Goal: Task Accomplishment & Management: Use online tool/utility

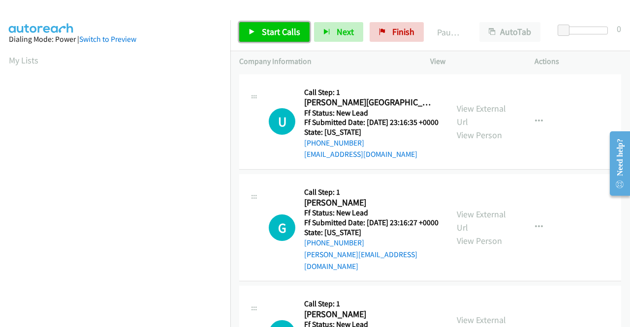
click at [291, 36] on span "Start Calls" at bounding box center [281, 31] width 38 height 11
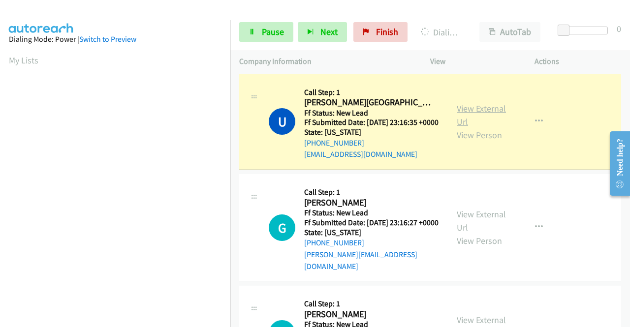
click at [487, 111] on link "View External Url" at bounding box center [481, 115] width 49 height 25
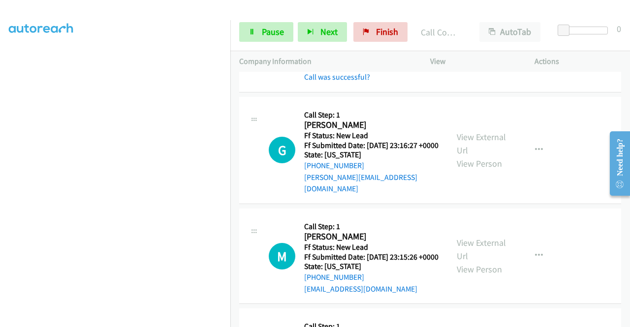
scroll to position [131, 0]
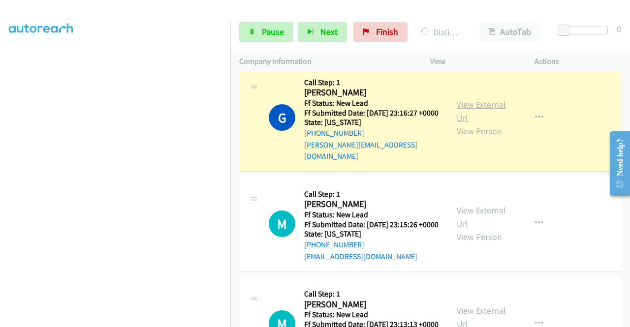
click at [477, 109] on link "View External Url" at bounding box center [481, 111] width 49 height 25
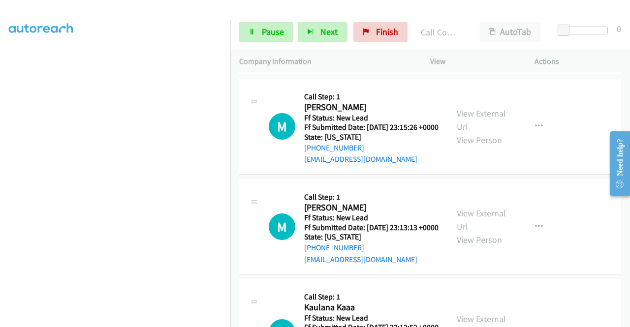
scroll to position [250, 0]
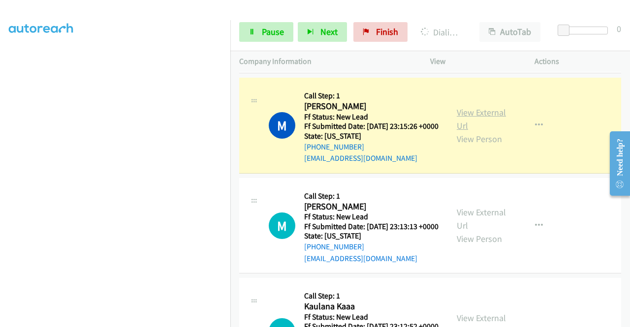
click at [474, 125] on link "View External Url" at bounding box center [481, 119] width 49 height 25
click at [174, 326] on section at bounding box center [115, 93] width 213 height 471
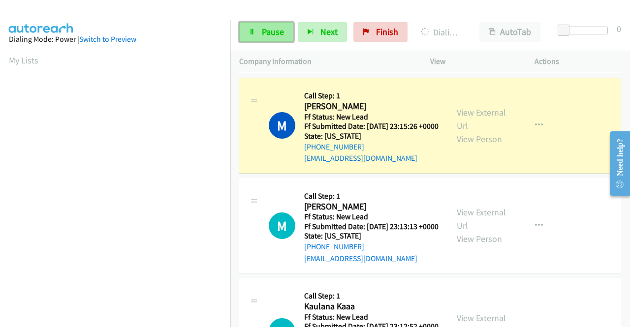
click at [259, 31] on link "Pause" at bounding box center [266, 32] width 54 height 20
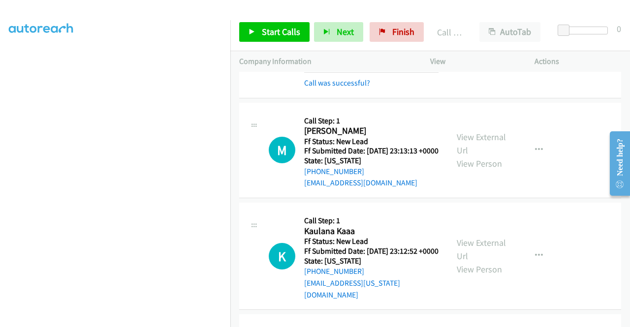
scroll to position [348, 0]
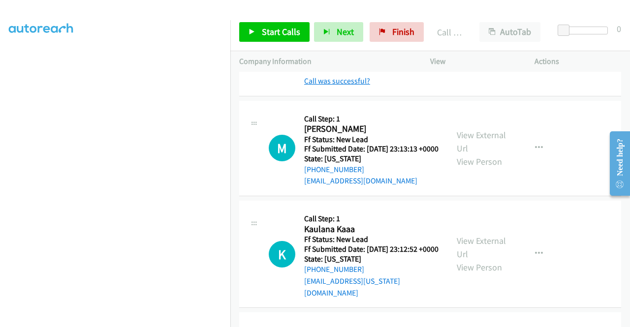
click at [359, 86] on link "Call was successful?" at bounding box center [337, 80] width 66 height 9
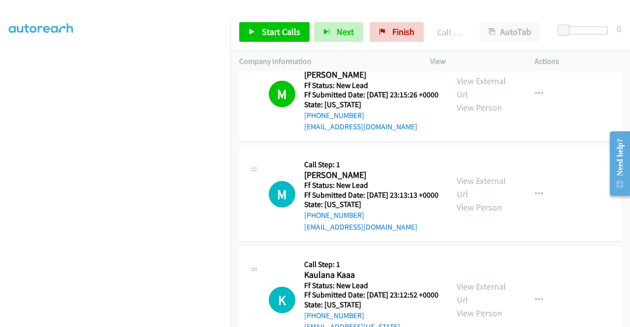
scroll to position [270, 0]
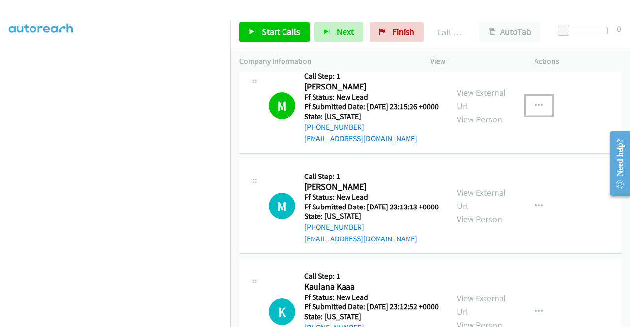
click at [538, 116] on button "button" at bounding box center [539, 106] width 27 height 20
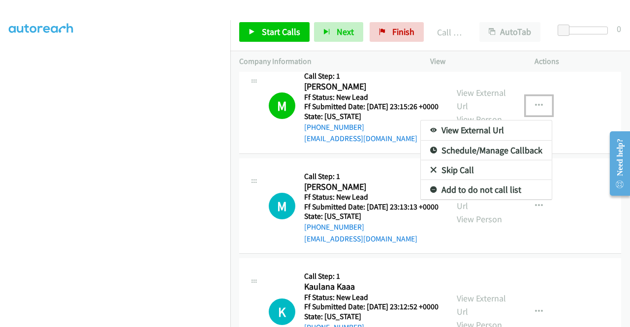
click at [467, 200] on link "Add to do not call list" at bounding box center [486, 190] width 131 height 20
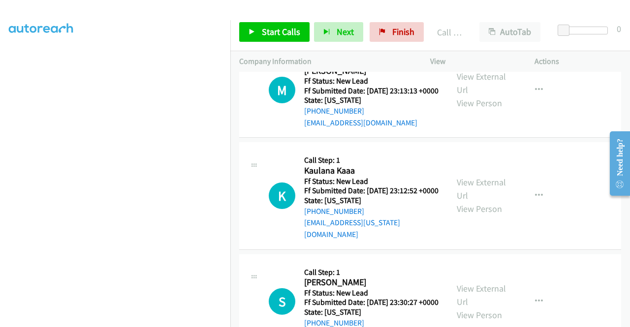
scroll to position [368, 0]
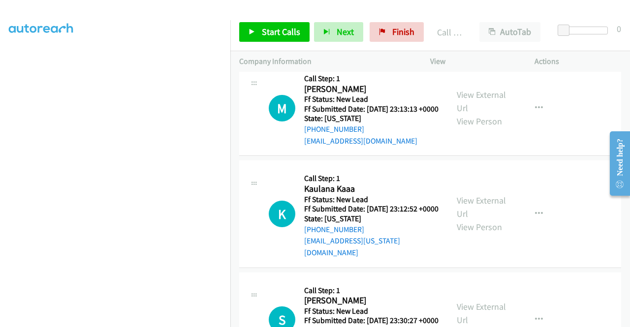
click at [365, 88] on div "Callback Scheduled Call Step: 1 [PERSON_NAME] America/New_York Ff Status: New L…" at bounding box center [371, 108] width 134 height 78
click at [288, 38] on link "Start Calls" at bounding box center [274, 32] width 70 height 20
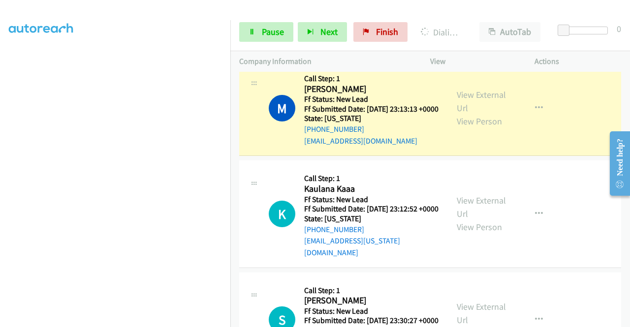
click at [477, 125] on div "View External Url View Person" at bounding box center [482, 108] width 51 height 40
click at [471, 113] on link "View External Url" at bounding box center [481, 101] width 49 height 25
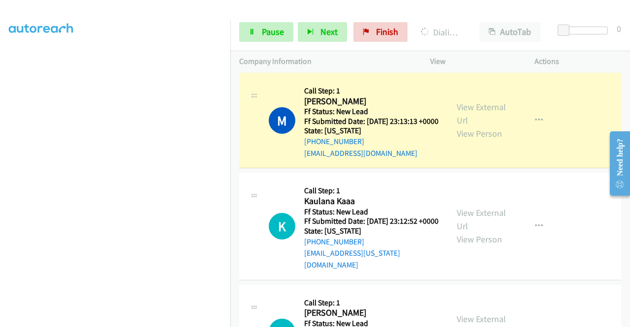
scroll to position [358, 0]
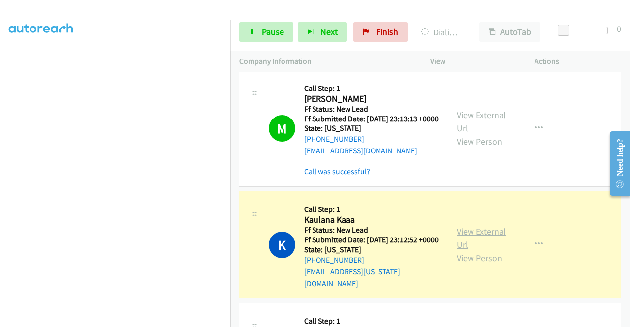
click at [457, 251] on link "View External Url" at bounding box center [481, 238] width 49 height 25
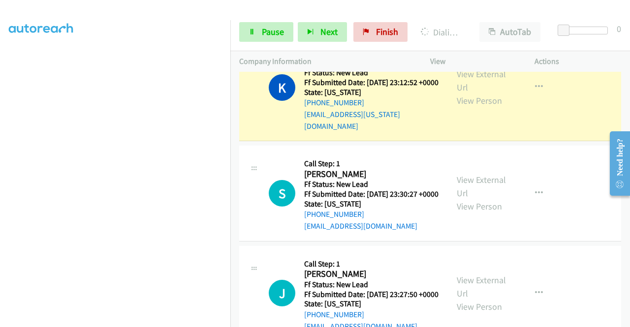
scroll to position [177, 0]
click at [274, 31] on span "Pause" at bounding box center [273, 31] width 22 height 11
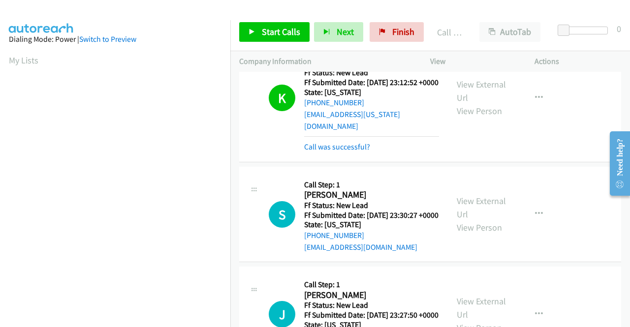
scroll to position [224, 0]
click at [334, 152] on link "Call was successful?" at bounding box center [337, 146] width 66 height 9
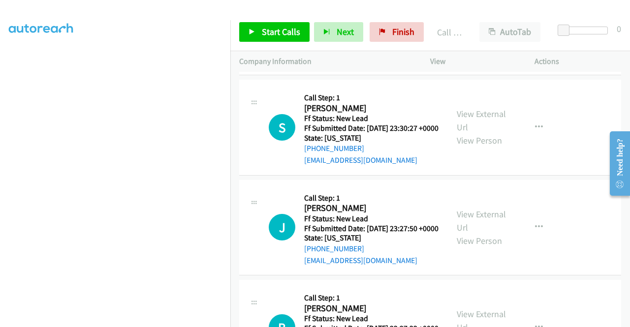
scroll to position [600, 0]
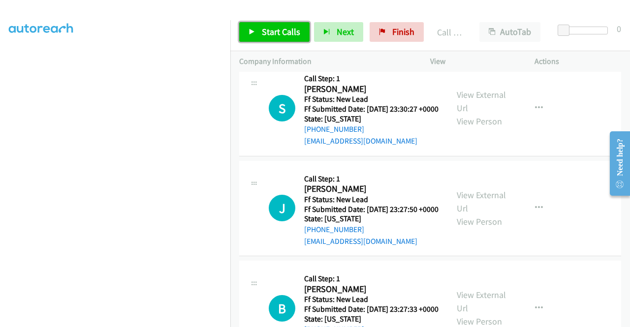
click at [283, 32] on span "Start Calls" at bounding box center [281, 31] width 38 height 11
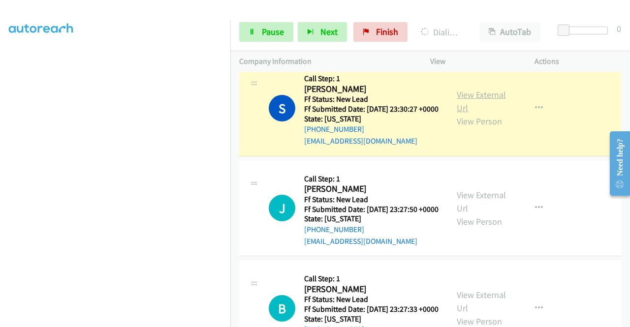
click at [471, 114] on link "View External Url" at bounding box center [481, 101] width 49 height 25
click at [0, 123] on aside "Dialing Mode: Power | Switch to Preview My Lists" at bounding box center [115, 75] width 230 height 545
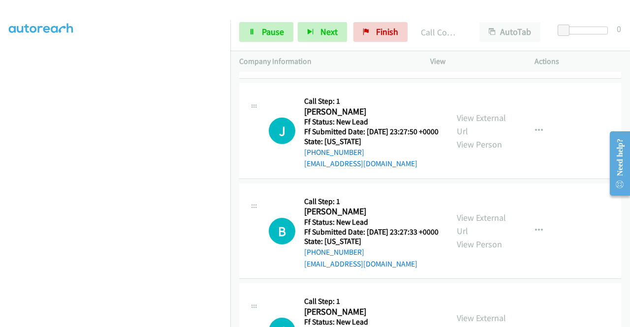
scroll to position [719, 0]
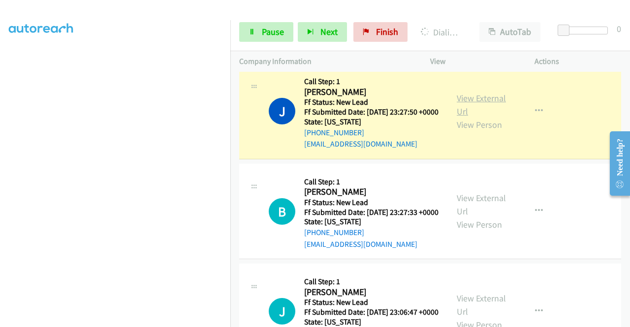
click at [477, 117] on link "View External Url" at bounding box center [481, 105] width 49 height 25
click at [249, 32] on icon at bounding box center [252, 32] width 7 height 7
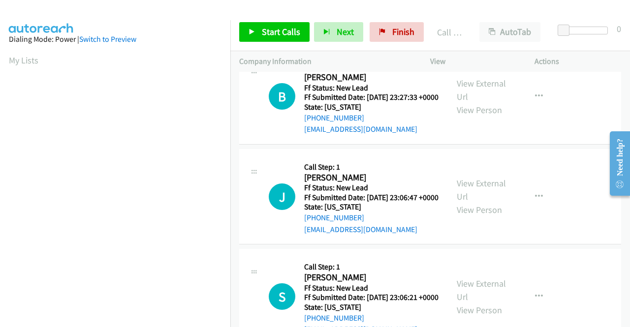
scroll to position [856, 0]
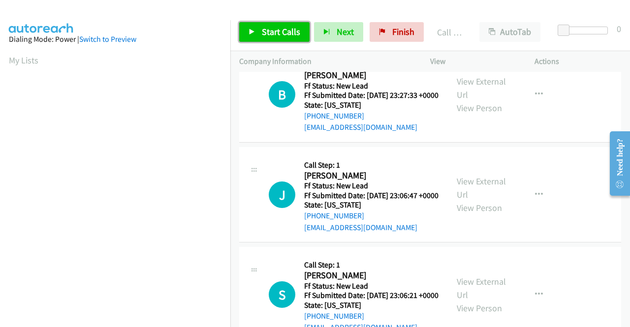
click at [281, 31] on span "Start Calls" at bounding box center [281, 31] width 38 height 11
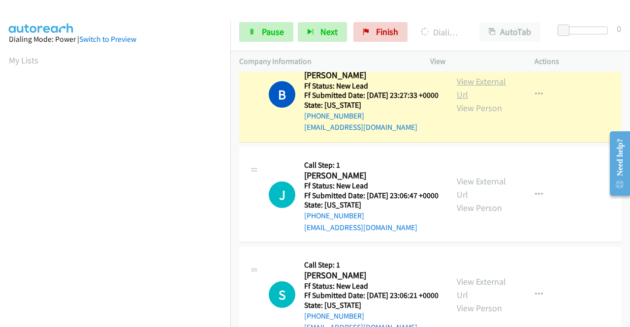
click at [477, 100] on link "View External Url" at bounding box center [481, 88] width 49 height 25
click at [0, 105] on aside "Dialing Mode: Power | Switch to Preview My Lists" at bounding box center [115, 292] width 230 height 545
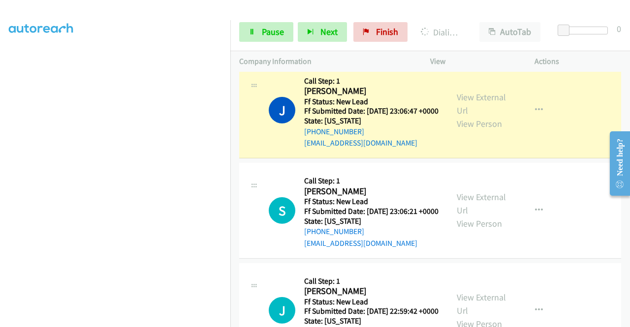
scroll to position [988, 0]
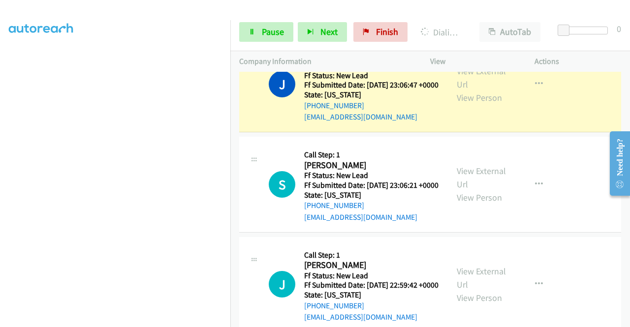
click at [457, 104] on div "View External Url View Person" at bounding box center [482, 84] width 51 height 40
click at [469, 104] on div "View External Url View Person" at bounding box center [482, 84] width 51 height 40
click at [465, 90] on link "View External Url" at bounding box center [481, 77] width 49 height 25
click at [258, 26] on link "Pause" at bounding box center [266, 32] width 54 height 20
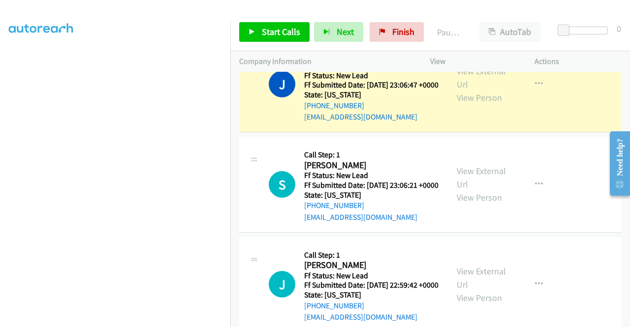
scroll to position [0, 0]
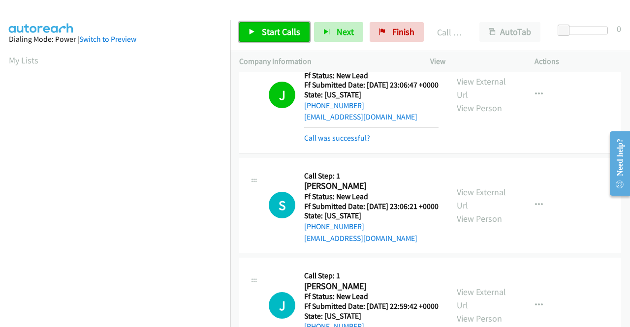
click at [269, 36] on span "Start Calls" at bounding box center [281, 31] width 38 height 11
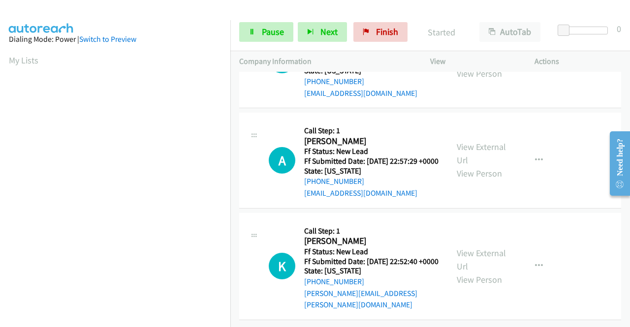
scroll to position [1362, 0]
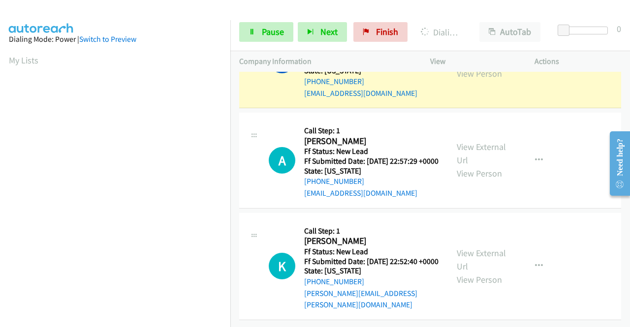
click at [484, 66] on link "View External Url" at bounding box center [481, 53] width 49 height 25
click at [0, 114] on aside "Dialing Mode: Power | Switch to Preview My Lists" at bounding box center [115, 75] width 230 height 545
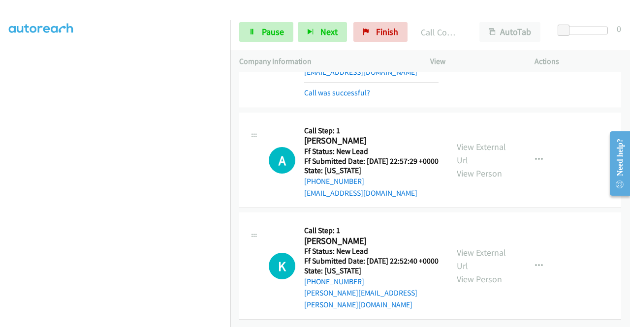
scroll to position [1459, 0]
click at [412, 126] on h5 "Call Step: 1" at bounding box center [371, 131] width 134 height 10
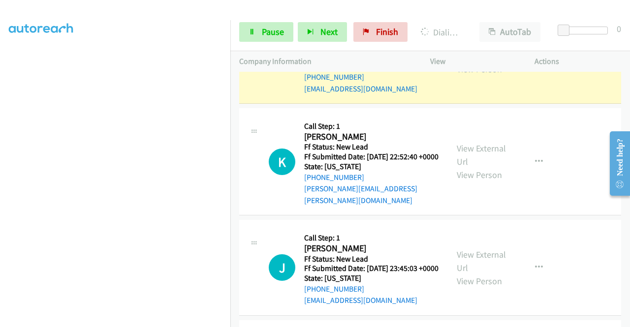
click at [449, 95] on div "View External Url View Person View External Url Email Schedule/Manage Callback …" at bounding box center [504, 56] width 113 height 78
click at [457, 62] on link "View External Url" at bounding box center [481, 49] width 49 height 25
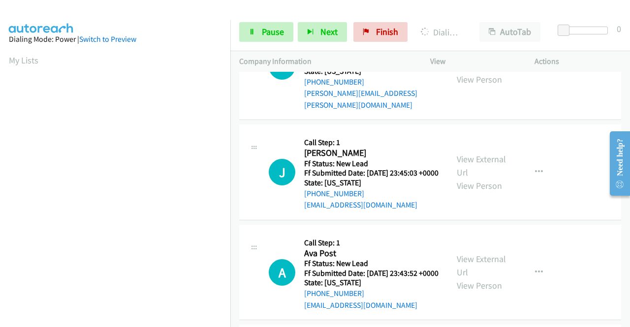
scroll to position [1564, 0]
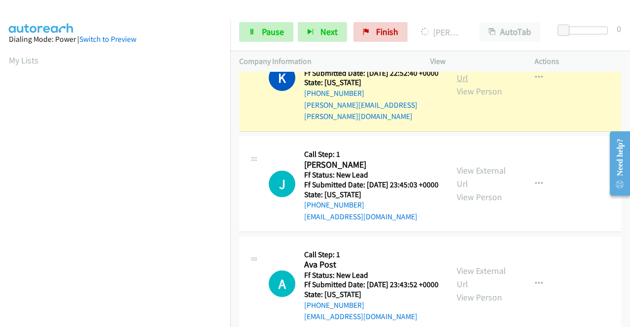
click at [464, 84] on link "View External Url" at bounding box center [481, 71] width 49 height 25
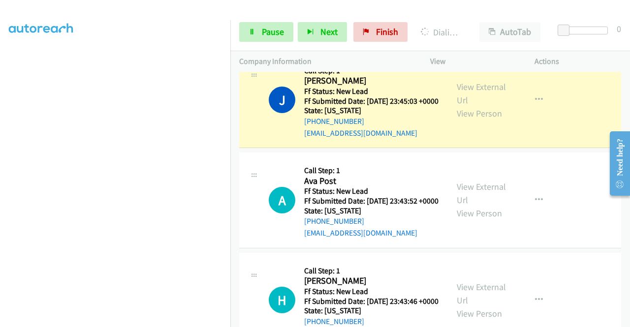
scroll to position [1708, 0]
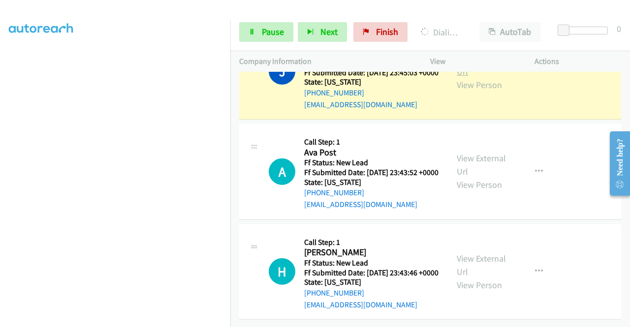
click at [485, 77] on link "View External Url" at bounding box center [481, 65] width 49 height 25
click at [275, 46] on div "Start Calls Pause Next Finish Dialing [PERSON_NAME] AutoTab AutoTab 0" at bounding box center [430, 32] width 400 height 38
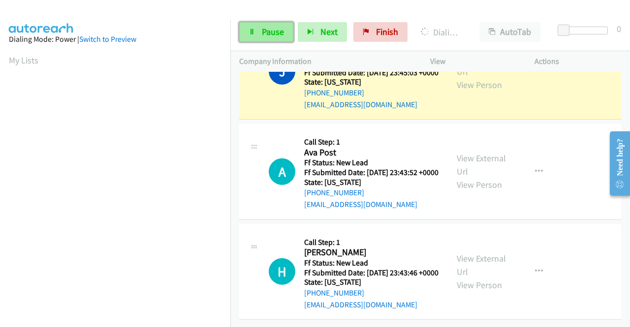
click at [270, 41] on link "Pause" at bounding box center [266, 32] width 54 height 20
click at [270, 41] on div "Start Calls Pause Next Finish" at bounding box center [325, 32] width 173 height 20
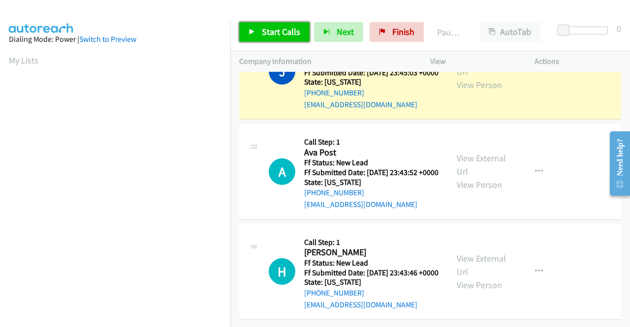
click at [270, 41] on link "Start Calls" at bounding box center [274, 32] width 70 height 20
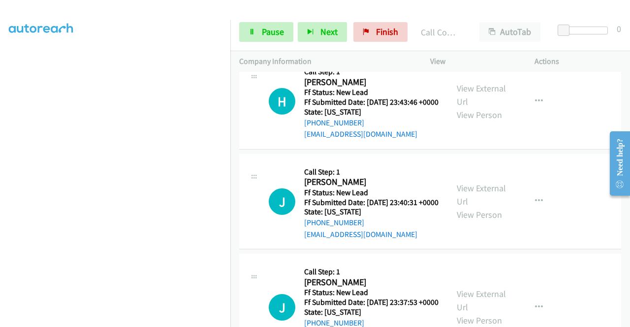
scroll to position [187, 0]
click at [267, 34] on span "Pause" at bounding box center [273, 31] width 22 height 11
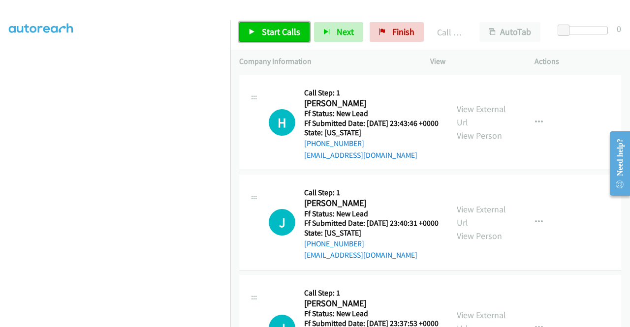
click at [287, 32] on span "Start Calls" at bounding box center [281, 31] width 38 height 11
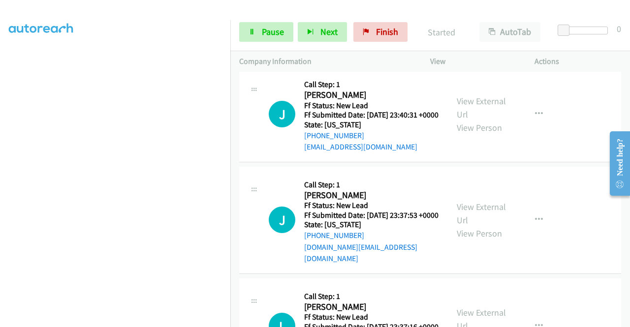
scroll to position [2000, 0]
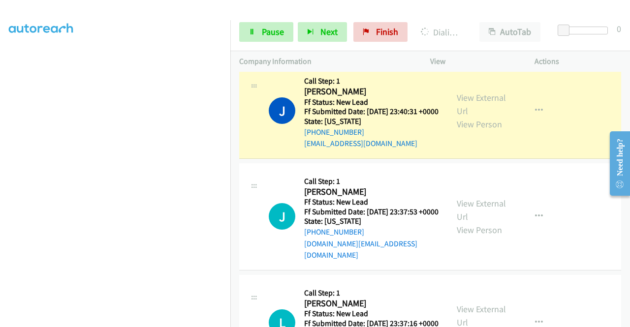
click at [466, 150] on div "View External Url View Person View External Url Email Schedule/Manage Callback …" at bounding box center [504, 111] width 113 height 78
click at [471, 117] on link "View External Url" at bounding box center [481, 104] width 49 height 25
click at [0, 142] on aside "Dialing Mode: Power | Switch to Preview My Lists" at bounding box center [115, 75] width 230 height 545
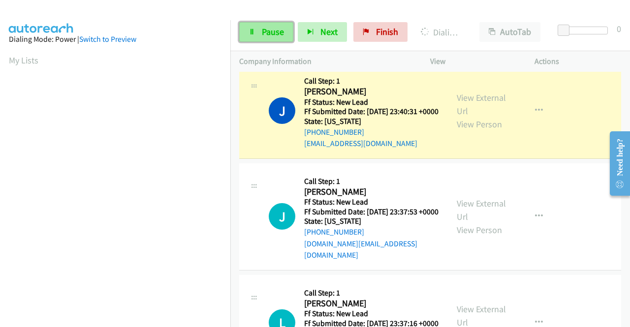
click at [262, 40] on link "Pause" at bounding box center [266, 32] width 54 height 20
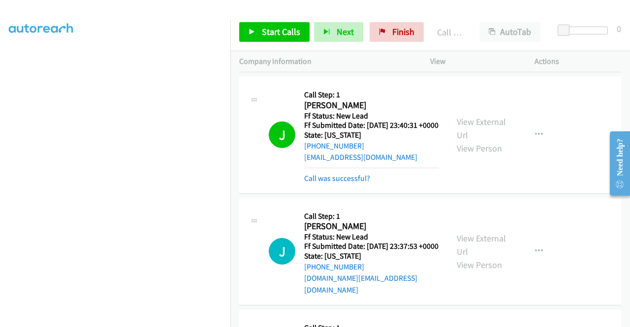
scroll to position [1990, 0]
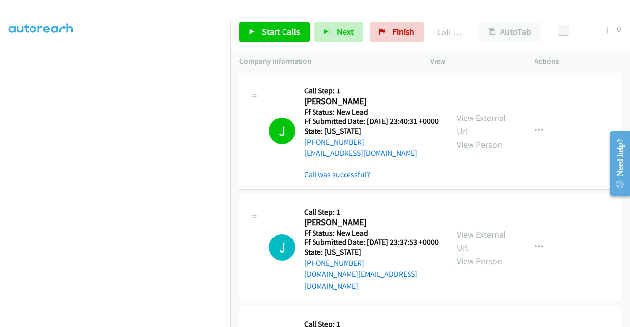
click at [270, 20] on div "Start Calls Pause Next Finish Call Completed AutoTab AutoTab 0" at bounding box center [430, 32] width 400 height 38
click at [267, 26] on span "Start Calls" at bounding box center [281, 31] width 38 height 11
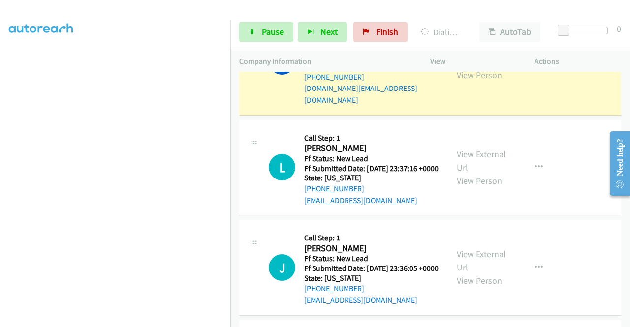
scroll to position [2192, 0]
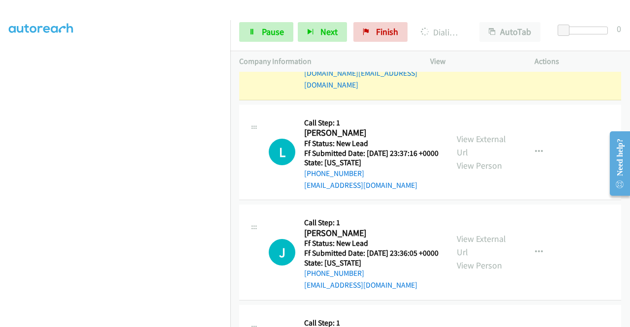
click at [497, 52] on link "View External Url" at bounding box center [481, 40] width 49 height 25
click at [0, 103] on aside "Dialing Mode: Power | Switch to Preview My Lists" at bounding box center [115, 75] width 230 height 545
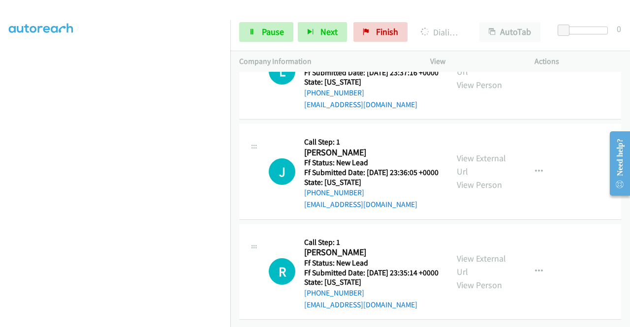
scroll to position [2349, 0]
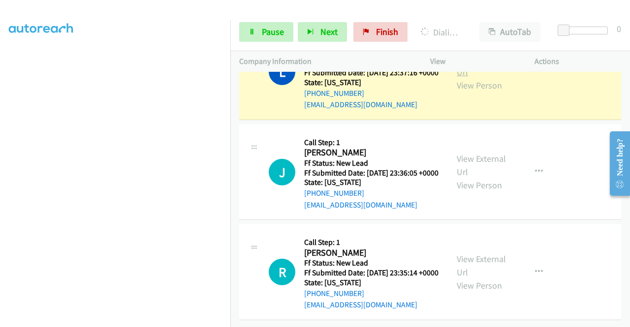
click at [489, 78] on link "View External Url" at bounding box center [481, 65] width 49 height 25
click at [253, 18] on div "Start Calls Pause Next Finish Dialing [PERSON_NAME] AutoTab AutoTab 0" at bounding box center [430, 32] width 400 height 38
click at [249, 34] on icon at bounding box center [252, 32] width 7 height 7
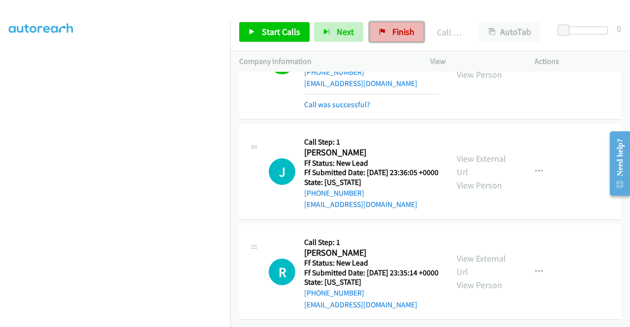
click at [386, 35] on link "Finish" at bounding box center [397, 32] width 54 height 20
